Goal: Submit feedback/report problem

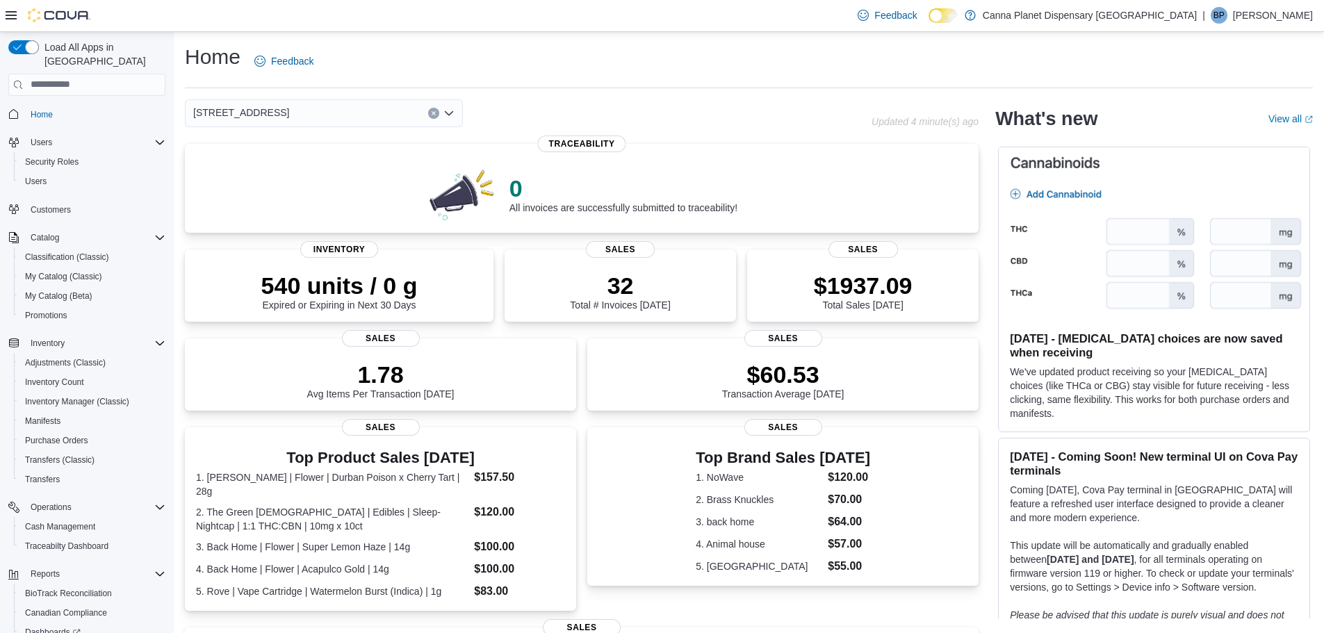
click at [786, 86] on div "Home Feedback" at bounding box center [749, 65] width 1128 height 45
